Goal: Register for event/course

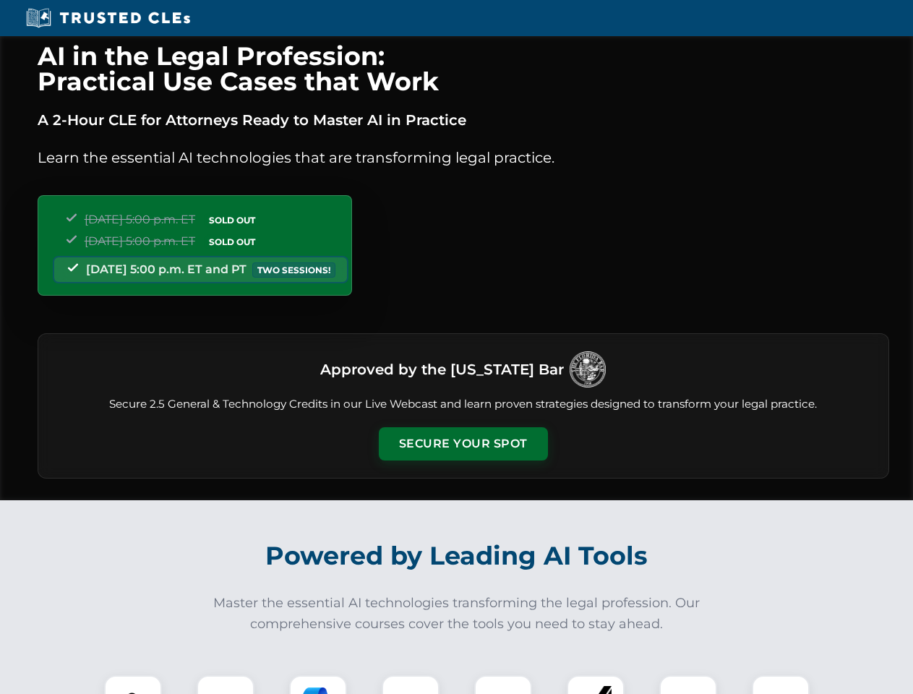
click at [463, 444] on button "Secure Your Spot" at bounding box center [463, 443] width 169 height 33
click at [133, 685] on img at bounding box center [133, 704] width 42 height 42
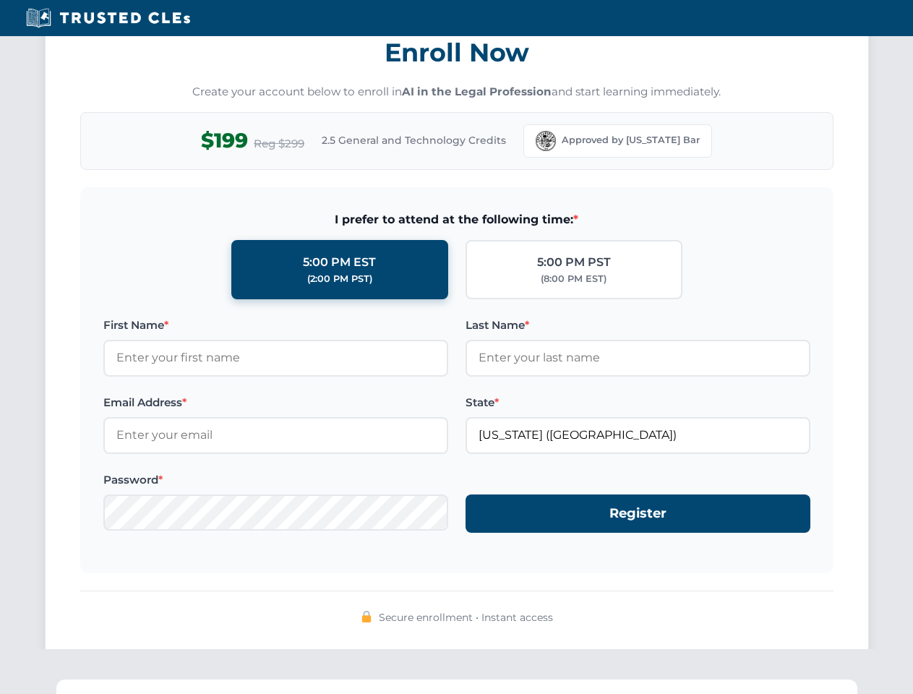
scroll to position [1419, 0]
